Goal: Task Accomplishment & Management: Manage account settings

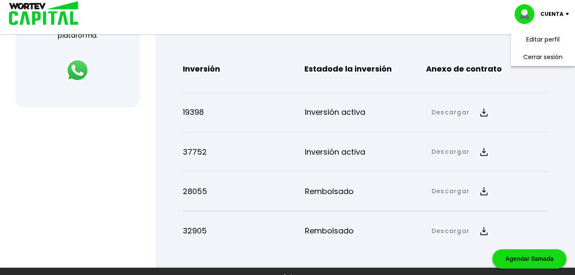
scroll to position [312, 0]
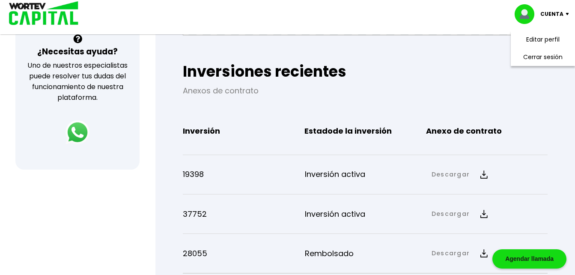
click at [551, 60] on li "Cerrar sesión" at bounding box center [543, 57] width 69 height 18
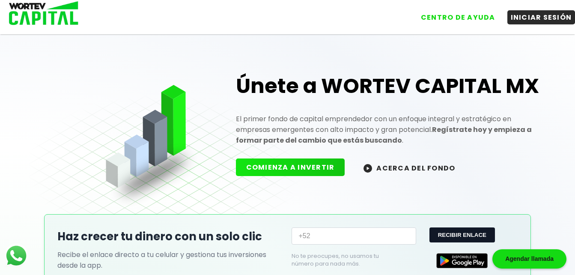
click at [549, 21] on button "INICIAR SESIÓN" at bounding box center [541, 17] width 68 height 14
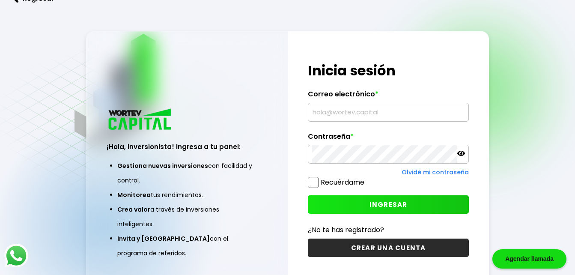
type input "[EMAIL_ADDRESS][DOMAIN_NAME]"
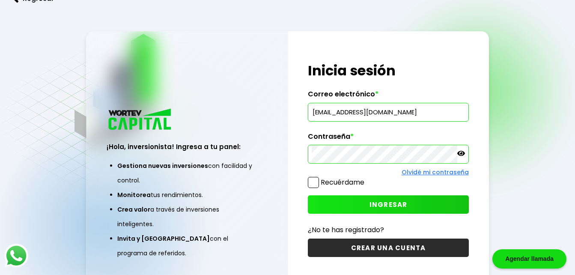
click at [412, 209] on button "INGRESAR" at bounding box center [388, 204] width 161 height 18
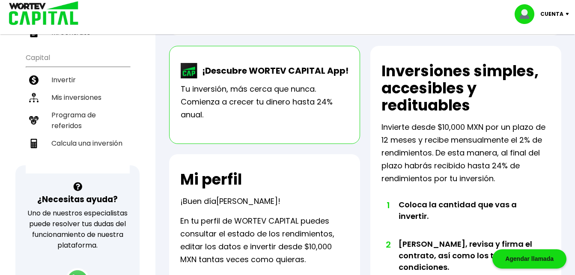
scroll to position [171, 0]
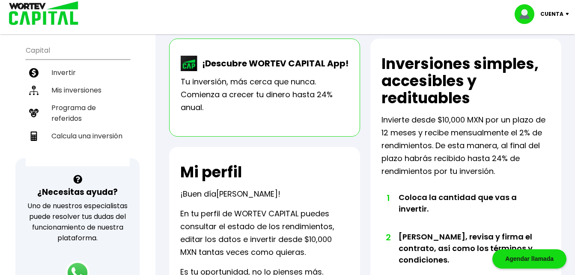
click at [567, 12] on div "Cuenta" at bounding box center [545, 14] width 60 height 20
click at [539, 58] on li "Cerrar sesión" at bounding box center [543, 57] width 69 height 18
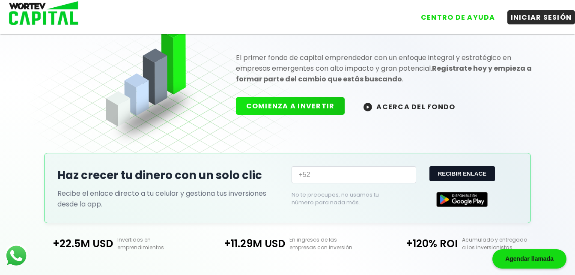
scroll to position [171, 0]
